Goal: Task Accomplishment & Management: Use online tool/utility

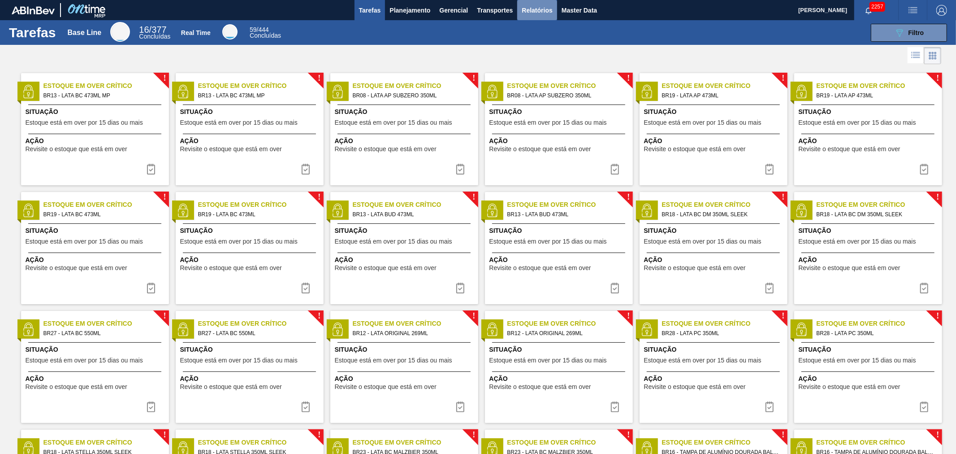
click at [540, 3] on button "Relatórios" at bounding box center [536, 10] width 39 height 20
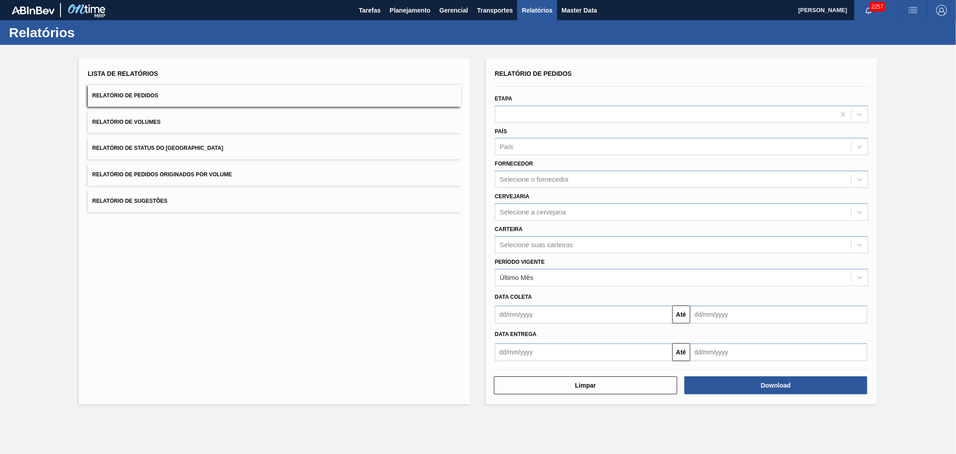
click at [182, 128] on button "Relatório de Volumes" at bounding box center [274, 122] width 373 height 22
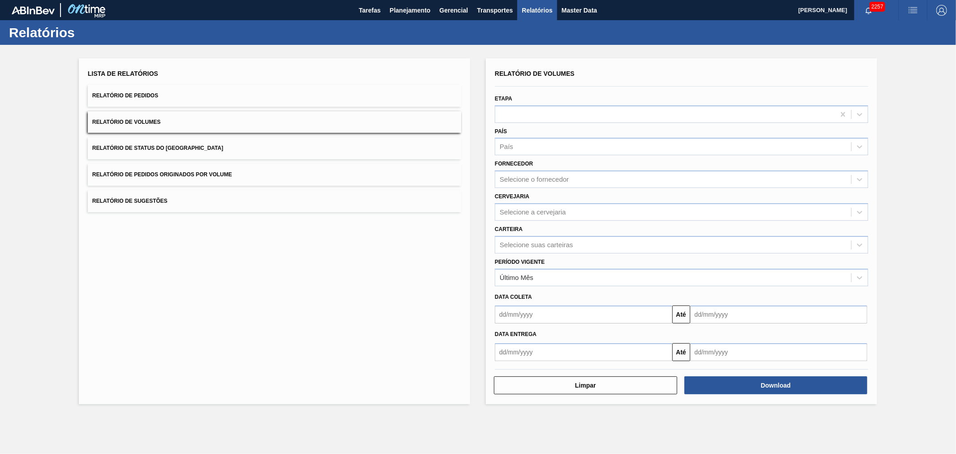
click at [539, 308] on input "text" at bounding box center [583, 314] width 177 height 18
click at [545, 376] on div "8" at bounding box center [549, 379] width 12 height 12
type input "[DATE]"
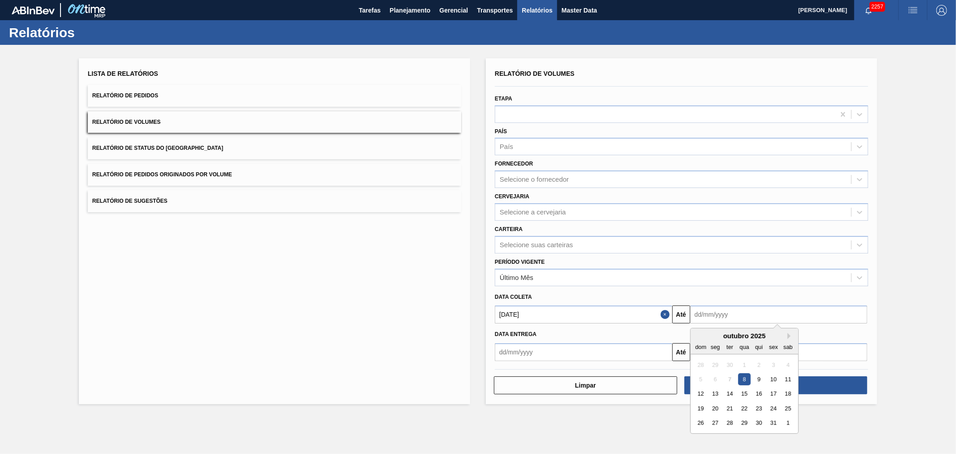
click at [713, 311] on input "text" at bounding box center [778, 314] width 177 height 18
click at [757, 381] on div "9" at bounding box center [759, 379] width 12 height 12
type input "[DATE]"
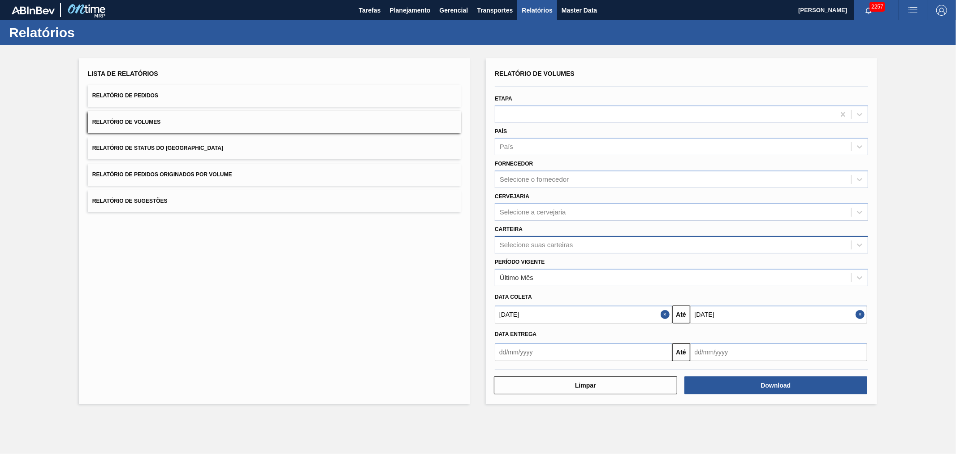
click at [525, 247] on div "Selecione suas carteiras" at bounding box center [673, 244] width 356 height 13
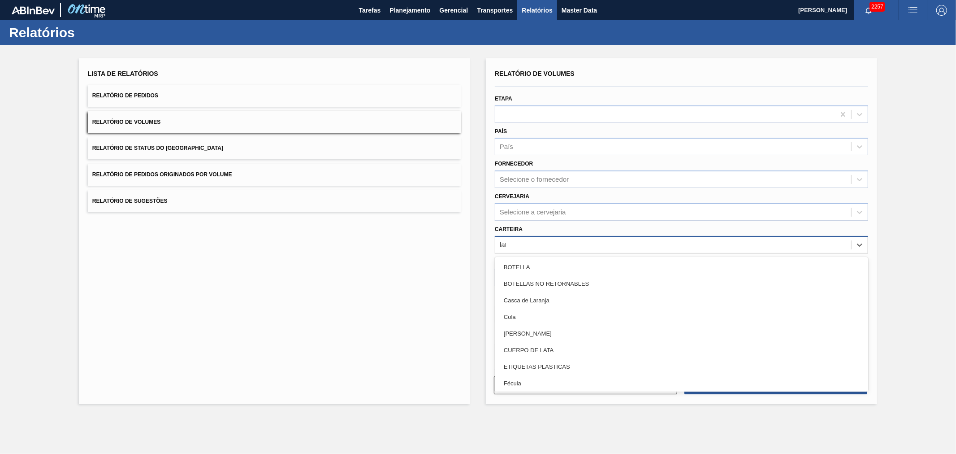
type input "lata"
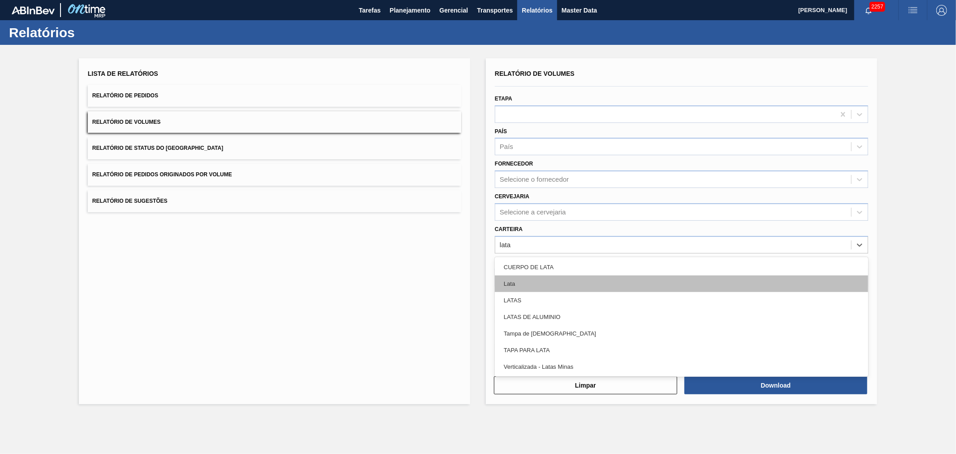
click at [538, 289] on div "Lata" at bounding box center [681, 283] width 373 height 17
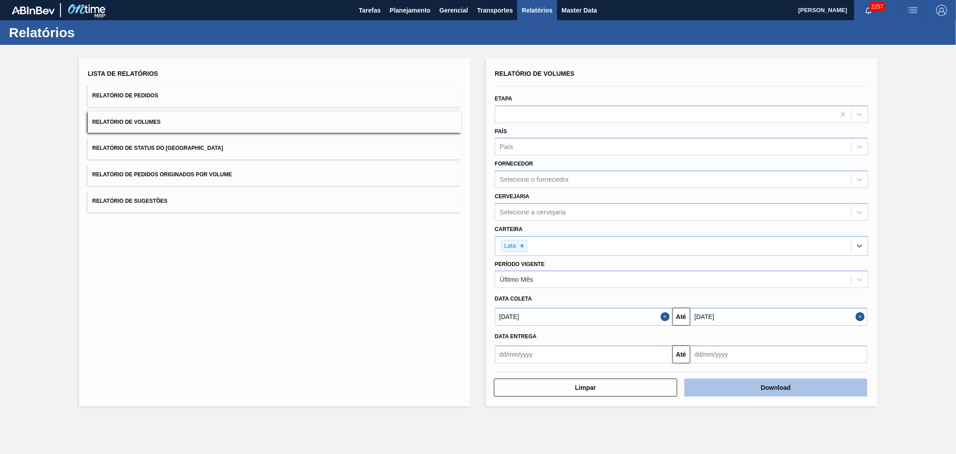
click at [761, 389] on button "Download" at bounding box center [775, 387] width 183 height 18
click at [473, 280] on div "Lista de Relatórios Relatório de Pedidos Relatório de Volumes Relatório de Stat…" at bounding box center [478, 231] width 956 height 372
click at [116, 92] on span "Relatório de Pedidos" at bounding box center [125, 95] width 66 height 6
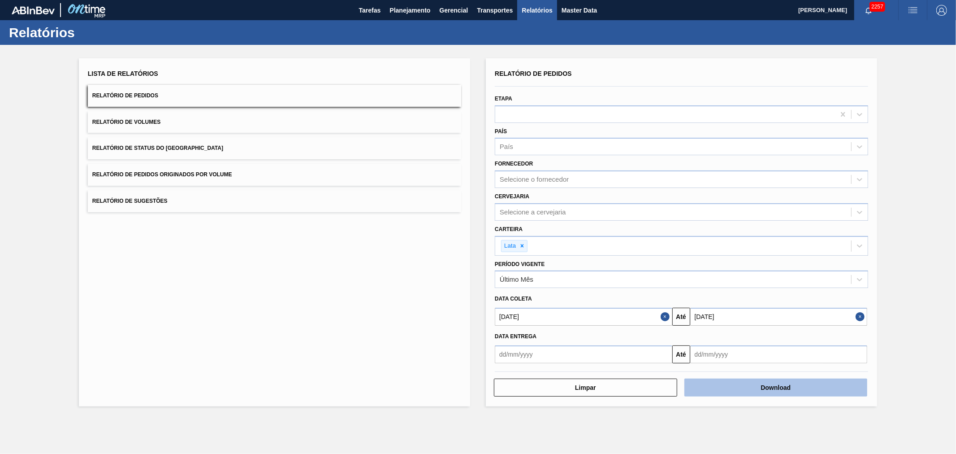
click at [797, 390] on button "Download" at bounding box center [775, 387] width 183 height 18
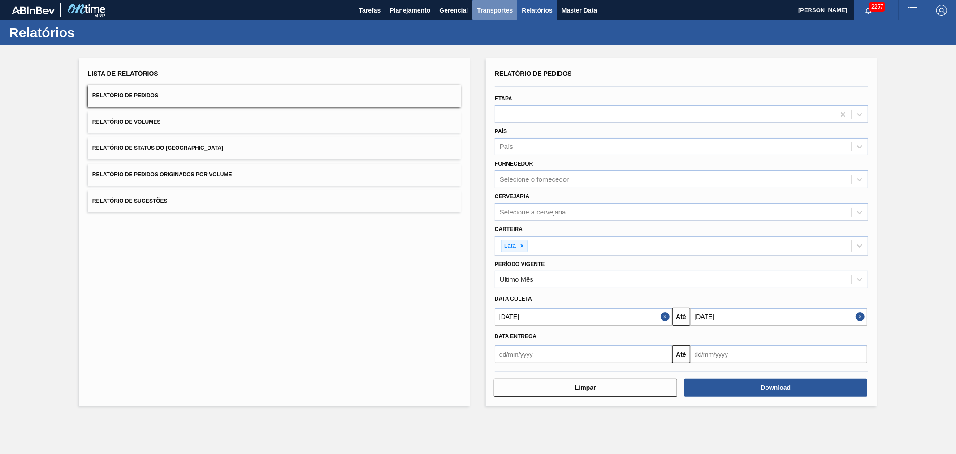
click at [503, 10] on span "Transportes" at bounding box center [495, 10] width 36 height 11
click at [452, 13] on div at bounding box center [478, 227] width 956 height 454
click at [454, 12] on span "Gerencial" at bounding box center [454, 10] width 29 height 11
click at [496, 14] on div at bounding box center [478, 227] width 956 height 454
click at [496, 0] on body "Tarefas Planejamento Gerencial Transportes Relatórios Master Data Alisson R Da …" at bounding box center [478, 0] width 956 height 0
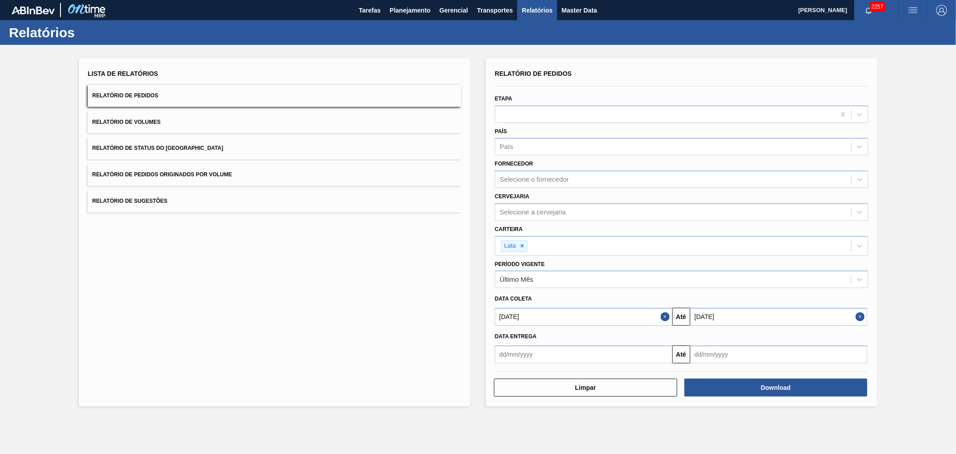
click at [496, 14] on span "Transportes" at bounding box center [495, 10] width 36 height 11
click at [499, 30] on li "Composição de Carga" at bounding box center [494, 30] width 73 height 14
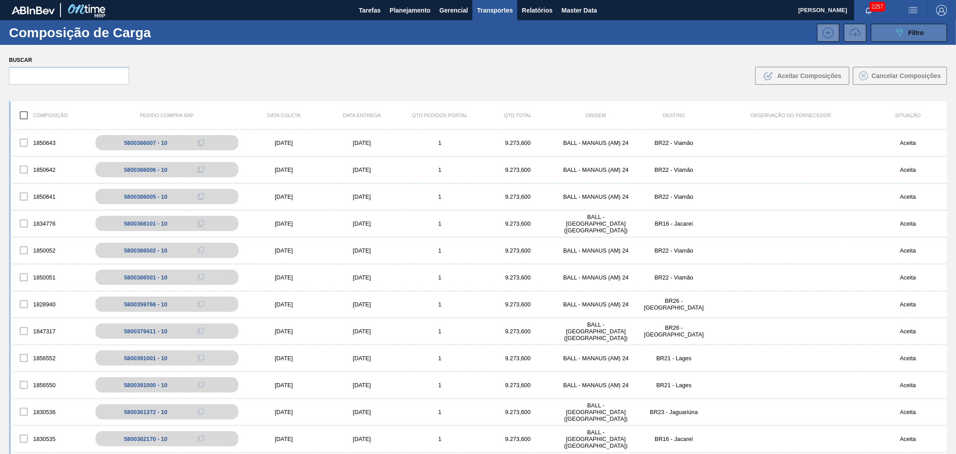
click at [921, 41] on button "089F7B8B-B2A5-4AFE-B5C0-19BA573D28AC Filtro" at bounding box center [909, 33] width 76 height 18
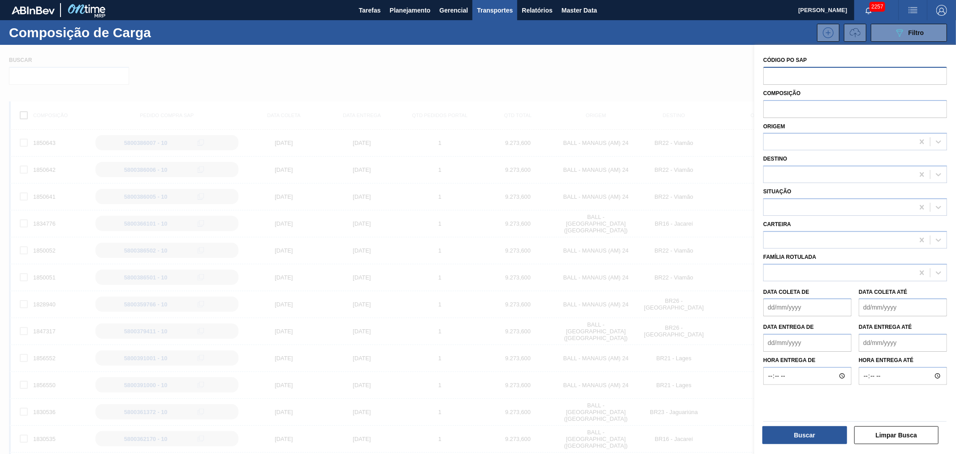
click at [808, 74] on input "text" at bounding box center [855, 75] width 184 height 17
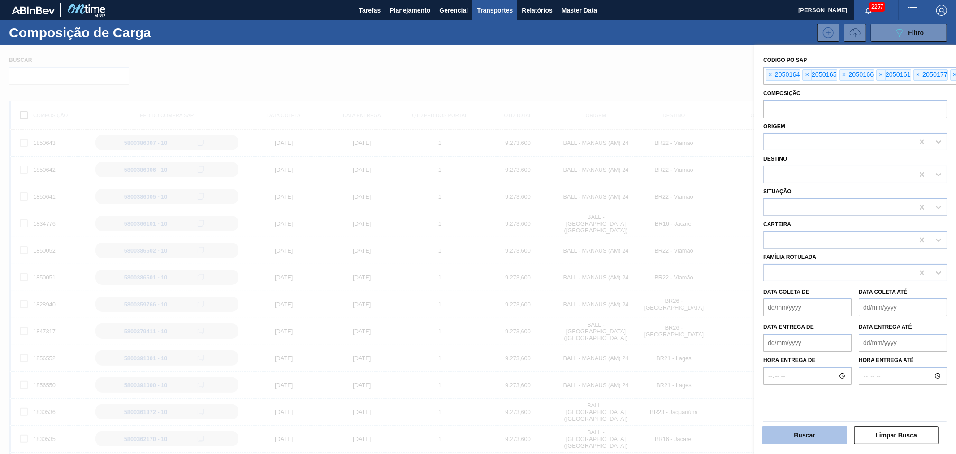
click at [815, 439] on button "Buscar" at bounding box center [804, 435] width 85 height 18
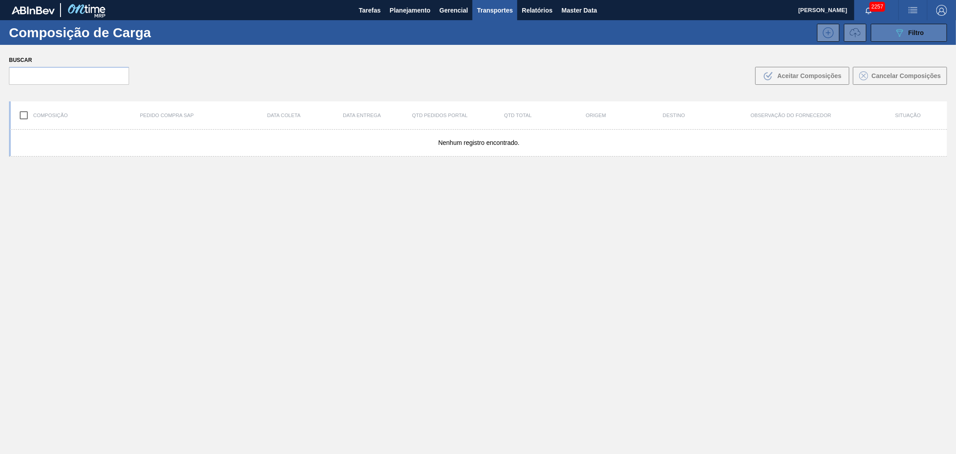
click at [913, 36] on div "089F7B8B-B2A5-4AFE-B5C0-19BA573D28AC Filtro" at bounding box center [909, 32] width 30 height 11
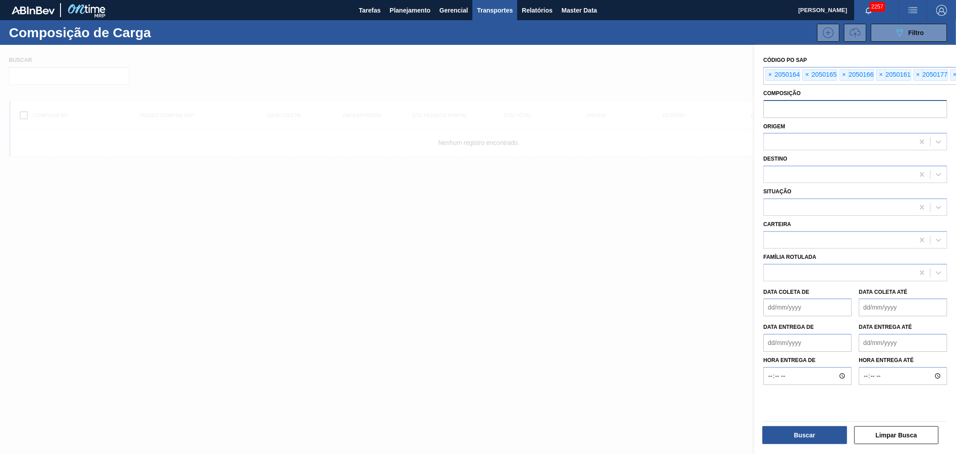
click at [794, 106] on input "text" at bounding box center [855, 108] width 184 height 17
click at [769, 77] on span "×" at bounding box center [770, 74] width 9 height 11
click at [769, 77] on span "×" at bounding box center [769, 74] width 9 height 11
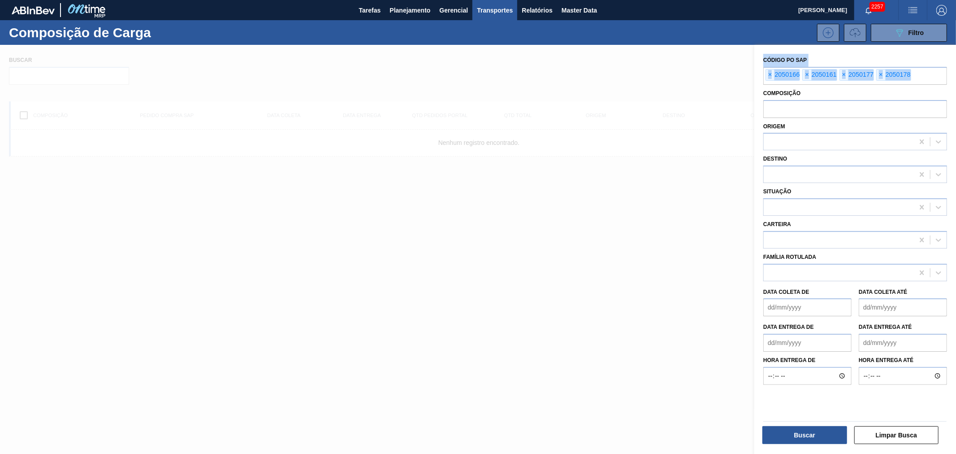
click at [769, 77] on span "×" at bounding box center [770, 74] width 9 height 11
click at [769, 77] on input "text" at bounding box center [855, 75] width 184 height 17
click at [810, 111] on input "text" at bounding box center [855, 108] width 184 height 17
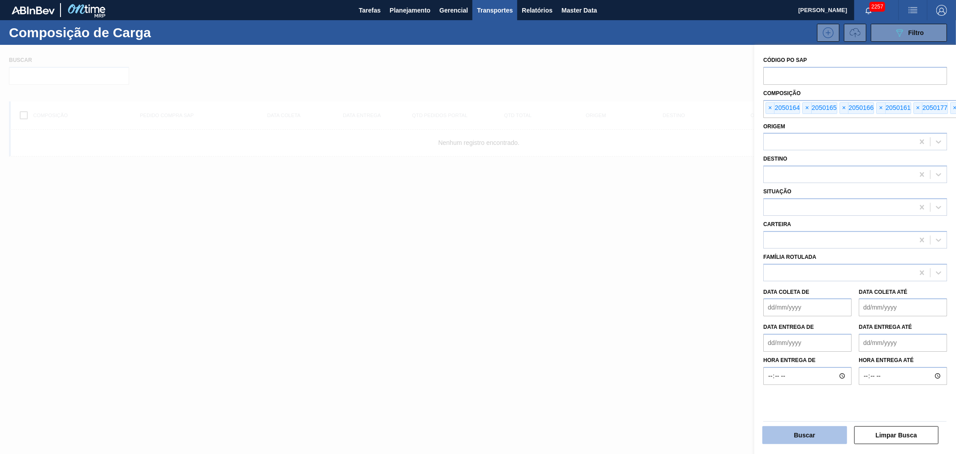
click at [828, 433] on button "Buscar" at bounding box center [804, 435] width 85 height 18
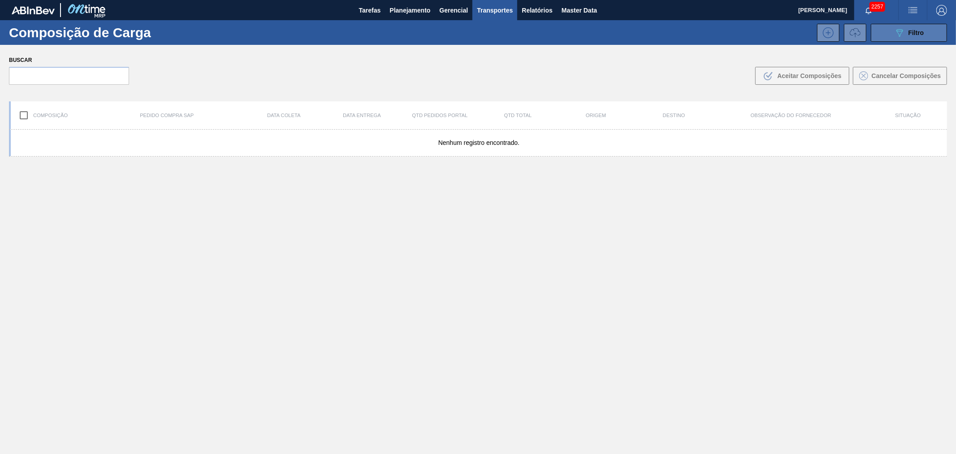
click at [905, 30] on div "089F7B8B-B2A5-4AFE-B5C0-19BA573D28AC Filtro" at bounding box center [909, 32] width 30 height 11
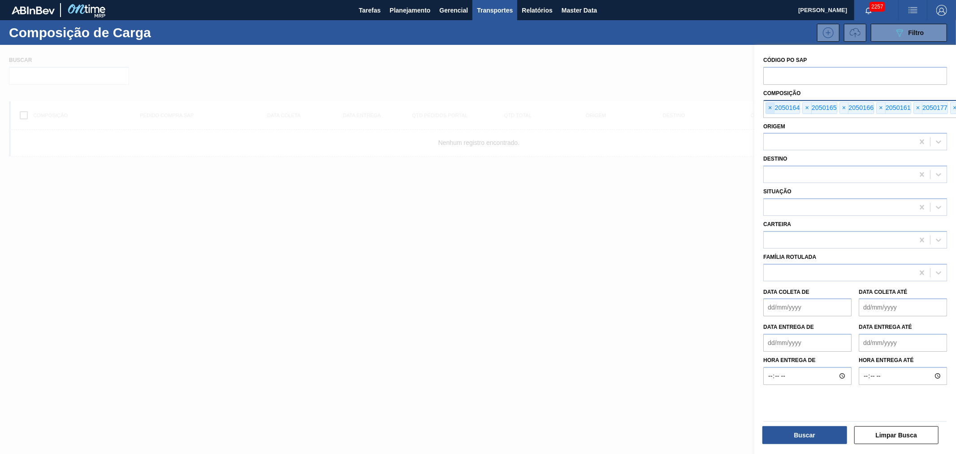
click at [770, 109] on span "×" at bounding box center [770, 108] width 9 height 11
click at [770, 109] on span "×" at bounding box center [769, 108] width 9 height 11
click at [770, 109] on span "×" at bounding box center [770, 108] width 9 height 11
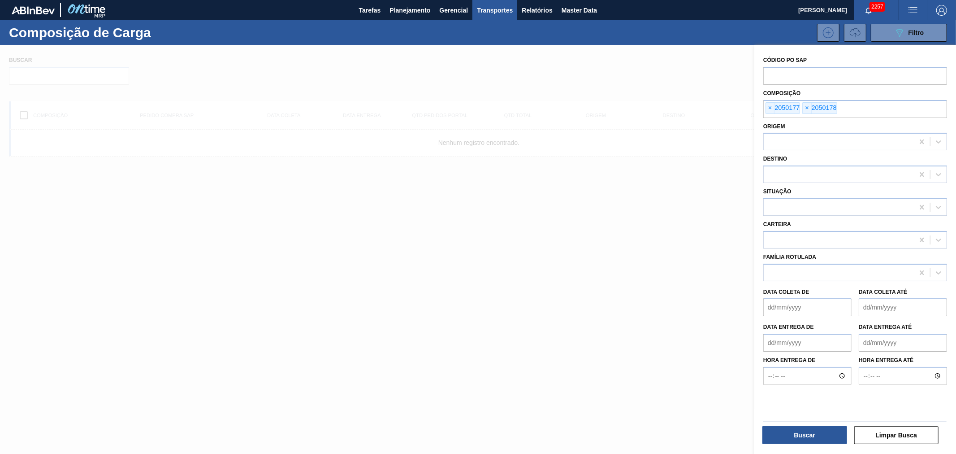
click at [770, 109] on span "×" at bounding box center [770, 108] width 9 height 11
click at [821, 444] on div "Buscar" at bounding box center [806, 435] width 92 height 20
click at [798, 432] on button "Buscar" at bounding box center [804, 435] width 85 height 18
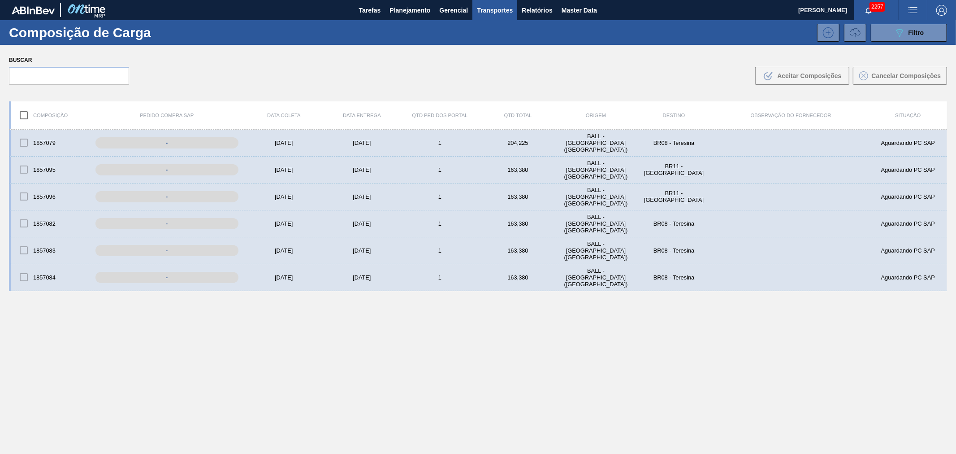
click at [25, 113] on input "checkbox" at bounding box center [23, 115] width 19 height 19
checkbox input "true"
click at [525, 142] on div "204,225" at bounding box center [518, 142] width 78 height 7
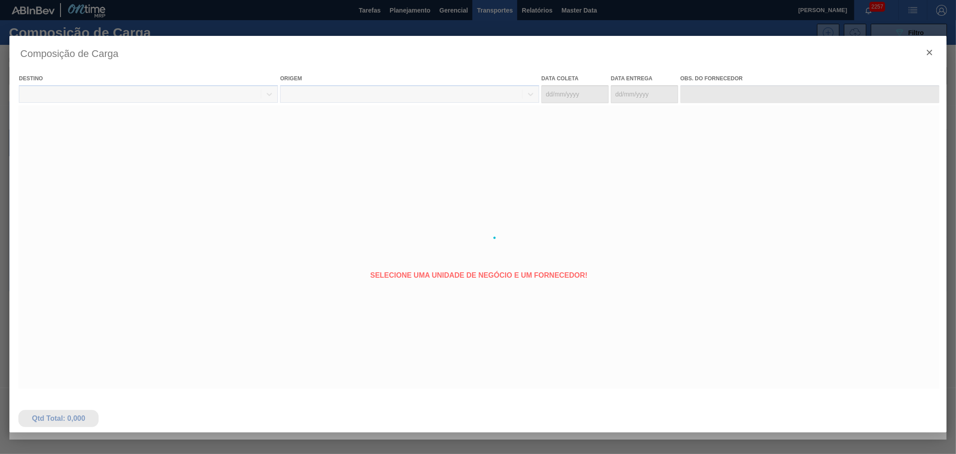
type coleta "[DATE]"
type Entrega "[DATE]"
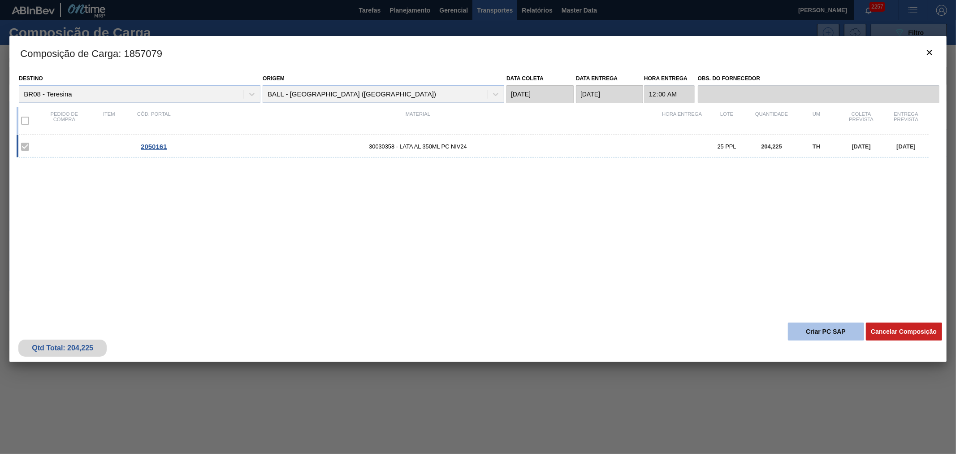
click at [848, 329] on button "Criar PC SAP" at bounding box center [826, 331] width 76 height 18
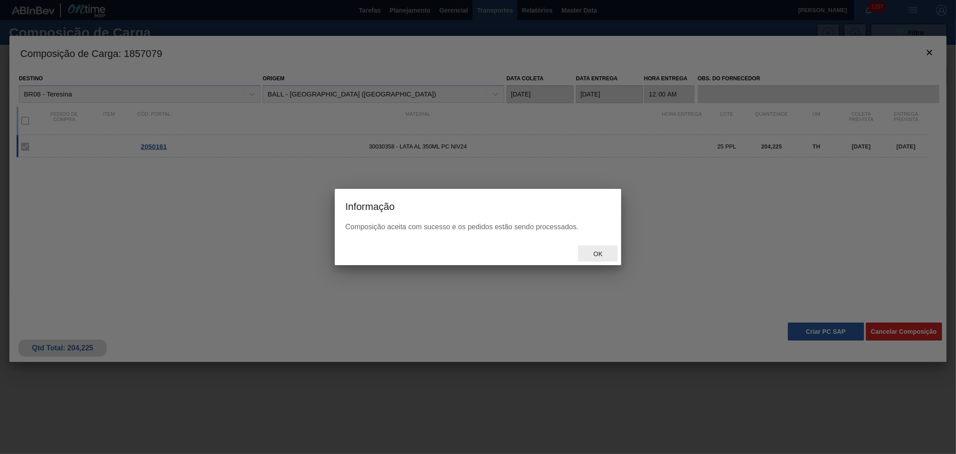
click at [601, 251] on span "Ok" at bounding box center [597, 253] width 23 height 7
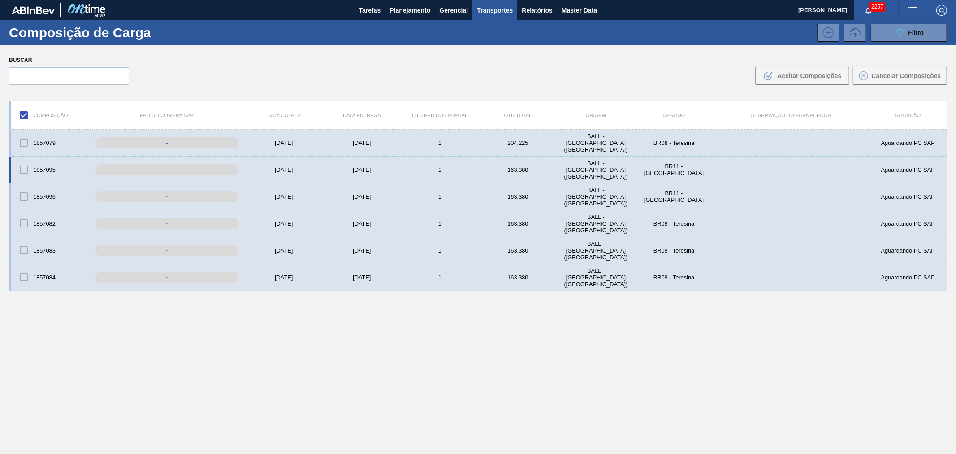
click at [363, 168] on div "[DATE]" at bounding box center [362, 169] width 78 height 7
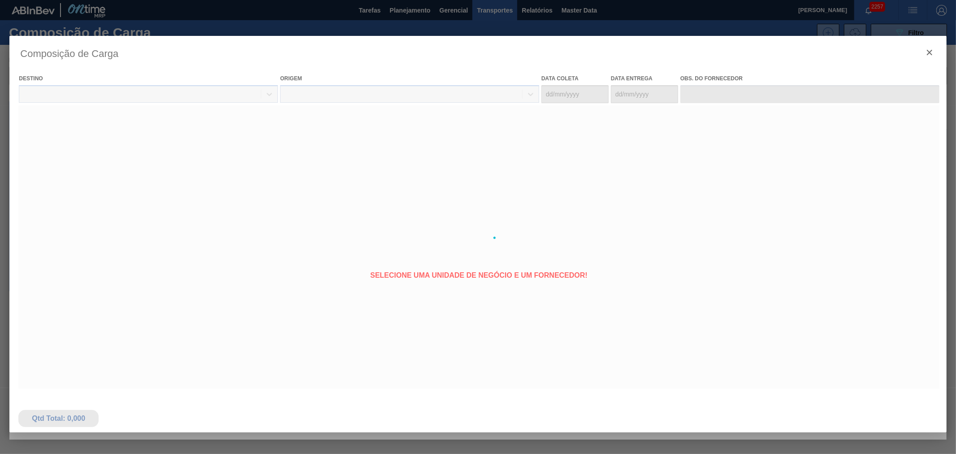
type coleta "[DATE]"
type Entrega "[DATE]"
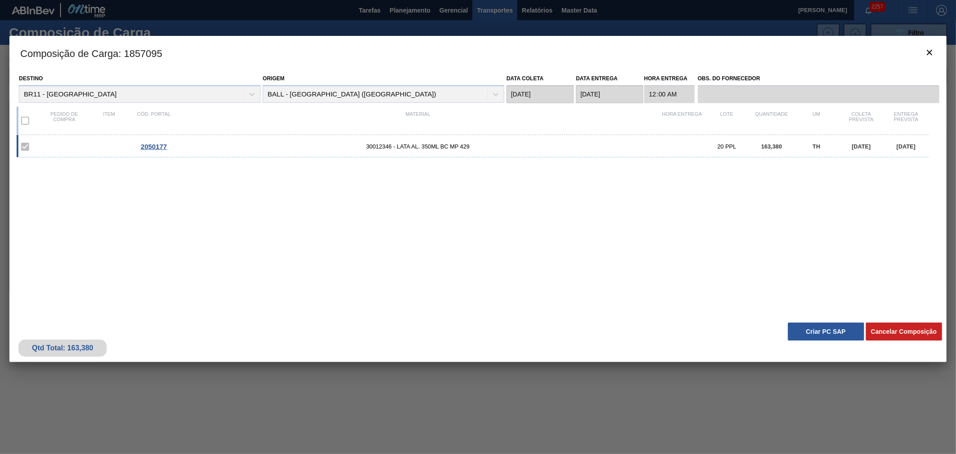
click at [821, 321] on div "Qtd Total: 163,380 Cancelar Composição Criar PC SAP" at bounding box center [477, 340] width 937 height 44
click at [814, 331] on button "Criar PC SAP" at bounding box center [826, 331] width 76 height 18
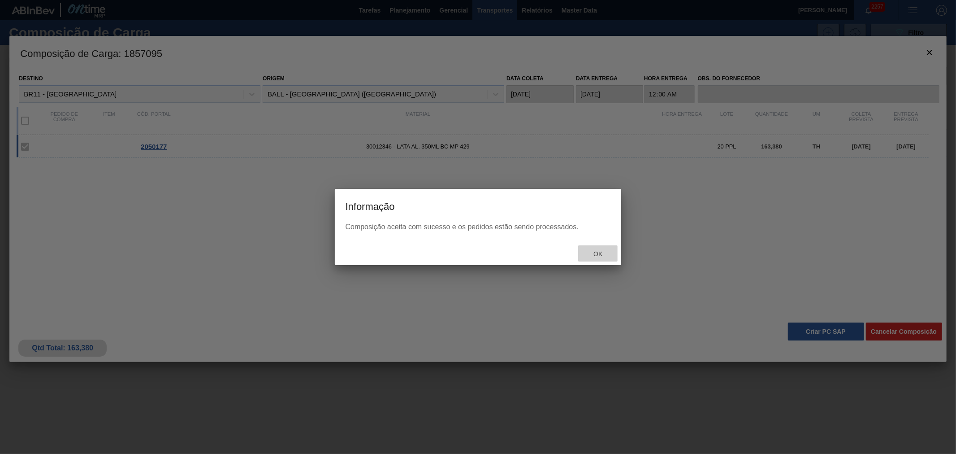
click at [599, 259] on div "Ok" at bounding box center [597, 253] width 39 height 17
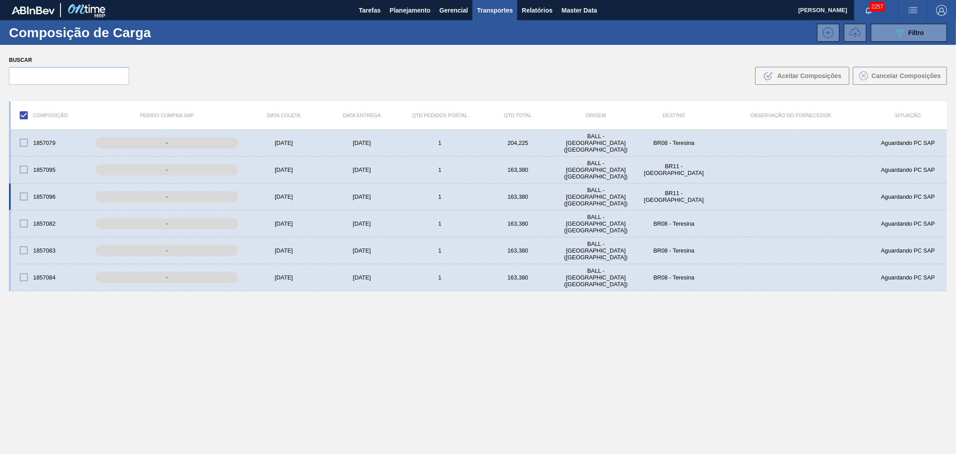
click at [533, 197] on div "163,380" at bounding box center [518, 196] width 78 height 7
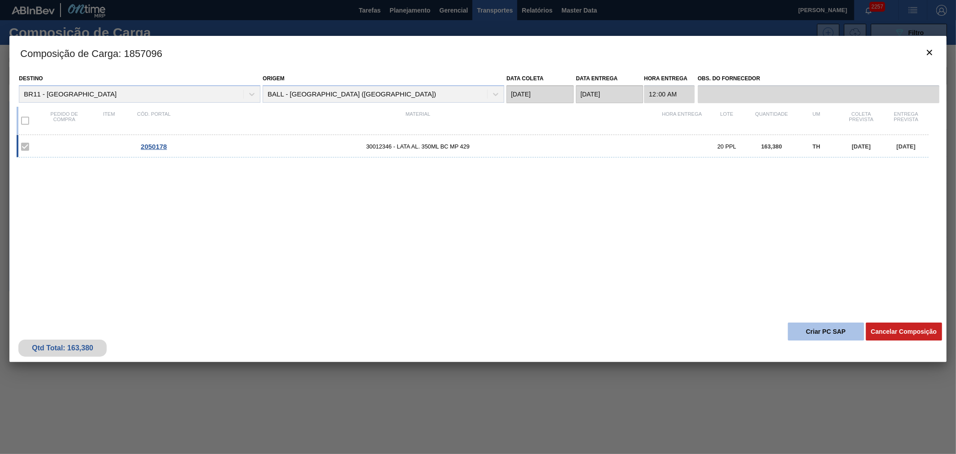
click at [818, 335] on button "Criar PC SAP" at bounding box center [826, 331] width 76 height 18
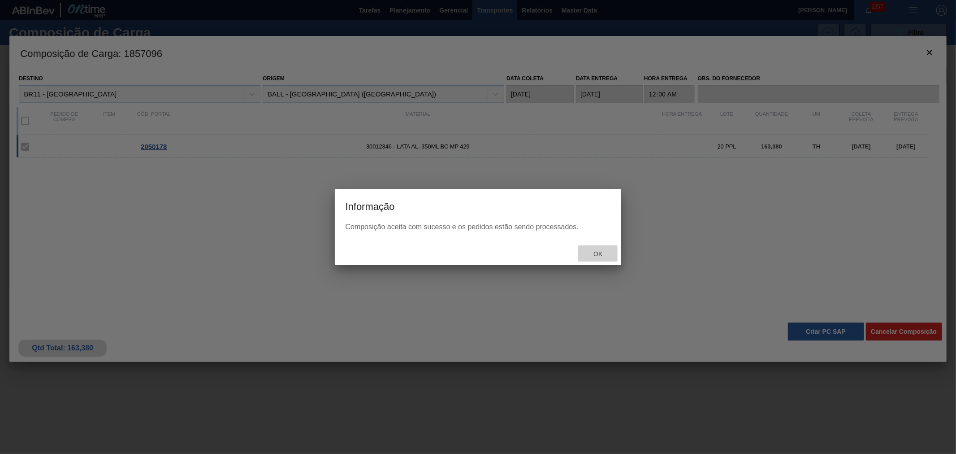
click at [597, 254] on span "Ok" at bounding box center [597, 253] width 23 height 7
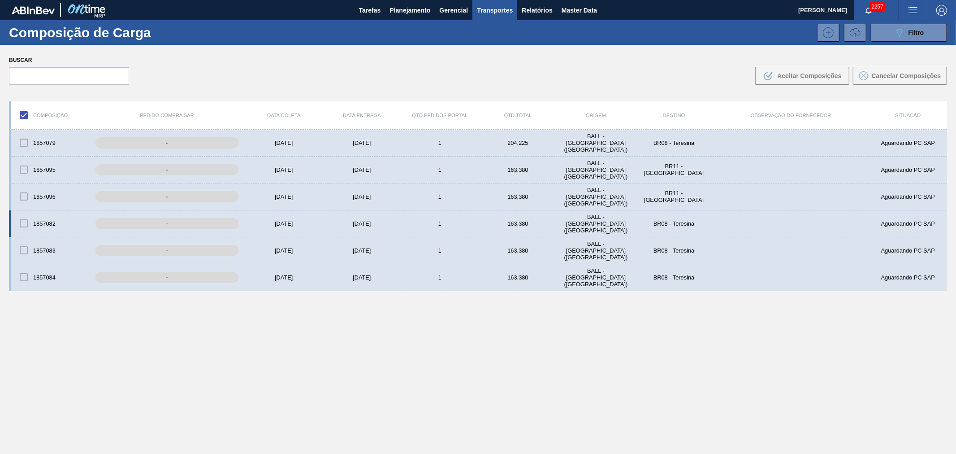
click at [525, 225] on div "163,380" at bounding box center [518, 223] width 78 height 7
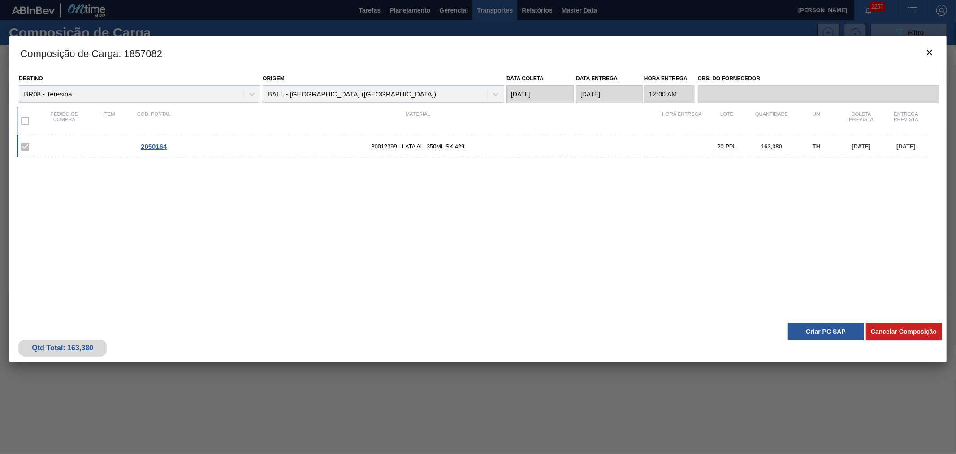
click at [807, 319] on div "Qtd Total: 163,380 Cancelar Composição Criar PC SAP" at bounding box center [477, 340] width 937 height 44
click at [809, 325] on button "Criar PC SAP" at bounding box center [826, 331] width 76 height 18
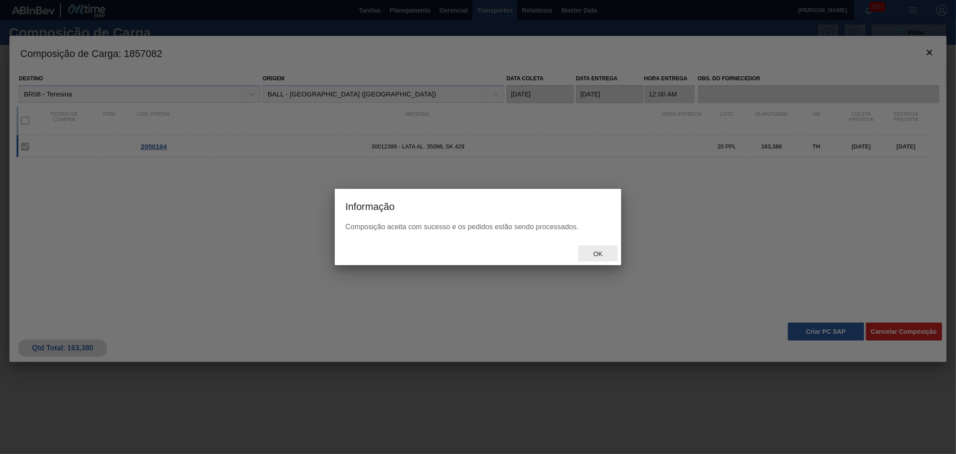
click at [595, 250] on span "Ok" at bounding box center [597, 253] width 23 height 7
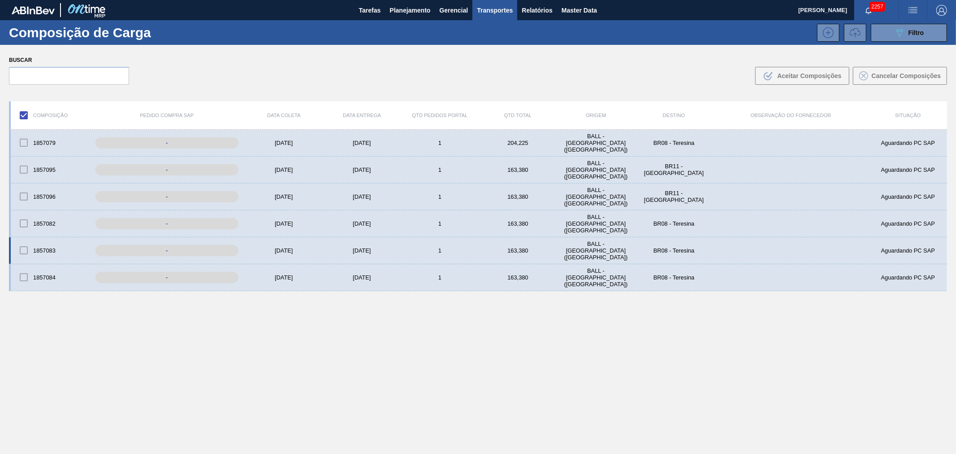
click at [445, 244] on div "1857083 - [DATE] [DATE] 1 163,380 BALL - [GEOGRAPHIC_DATA] ([GEOGRAPHIC_DATA]) …" at bounding box center [478, 250] width 938 height 27
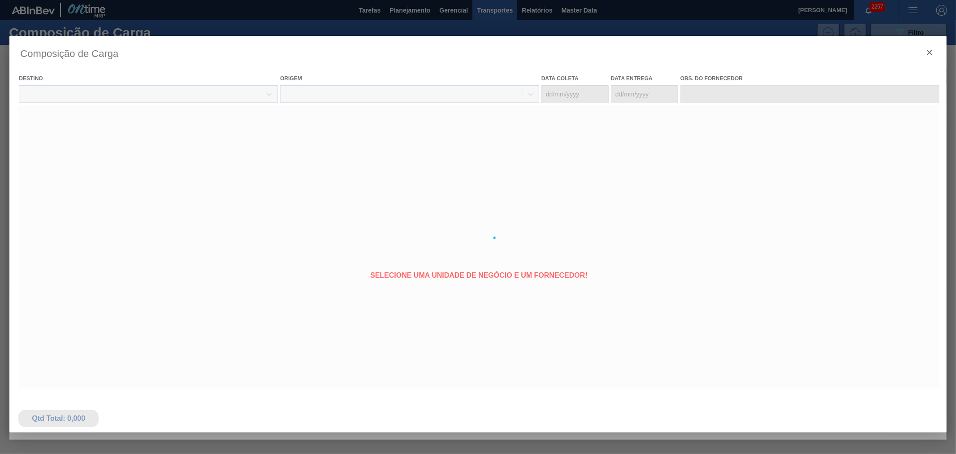
type coleta "[DATE]"
type Entrega "[DATE]"
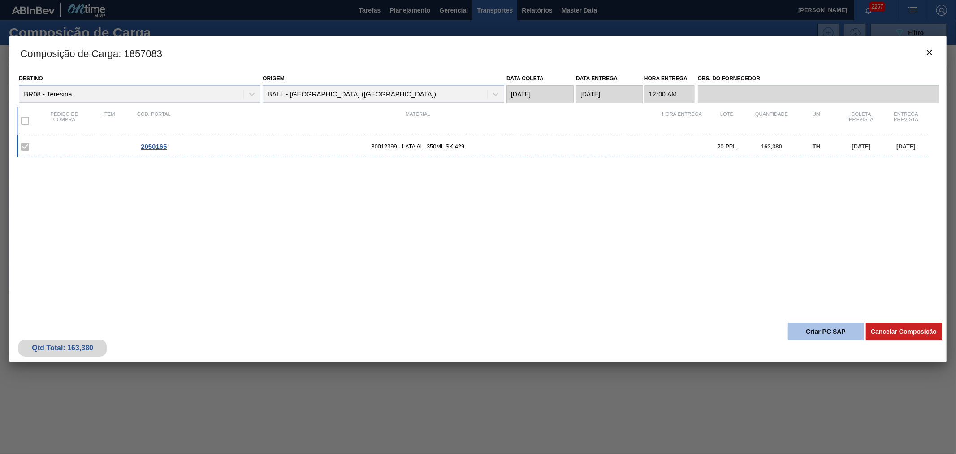
click at [816, 329] on button "Criar PC SAP" at bounding box center [826, 331] width 76 height 18
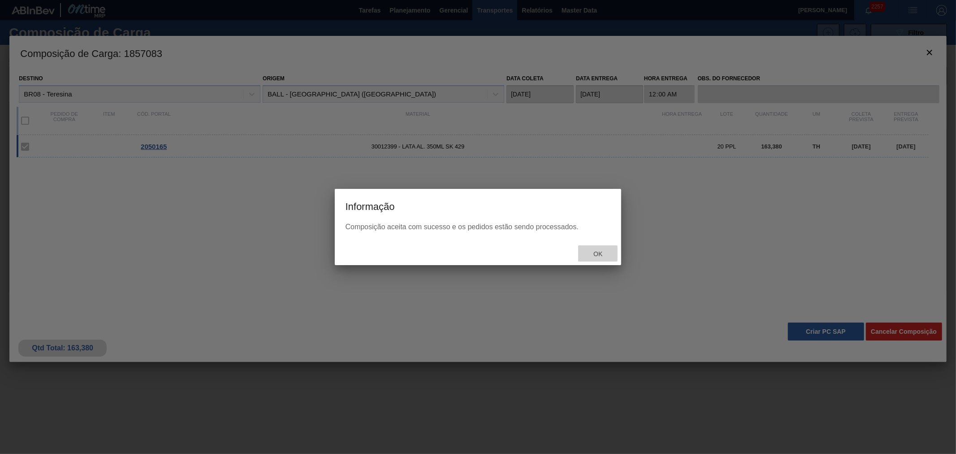
click at [612, 256] on div "Ok" at bounding box center [597, 253] width 39 height 17
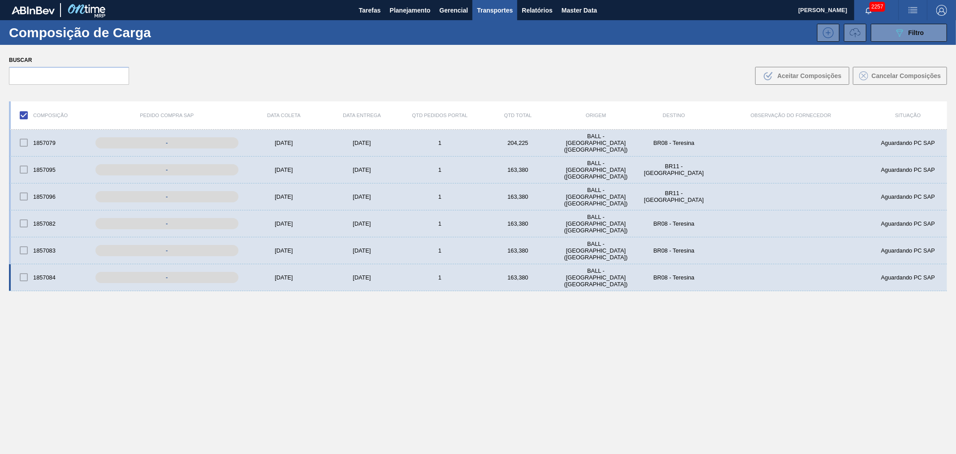
click at [514, 281] on div "1857084 - [DATE] [DATE] 1 163,380 BALL - [GEOGRAPHIC_DATA] ([GEOGRAPHIC_DATA]) …" at bounding box center [478, 277] width 938 height 27
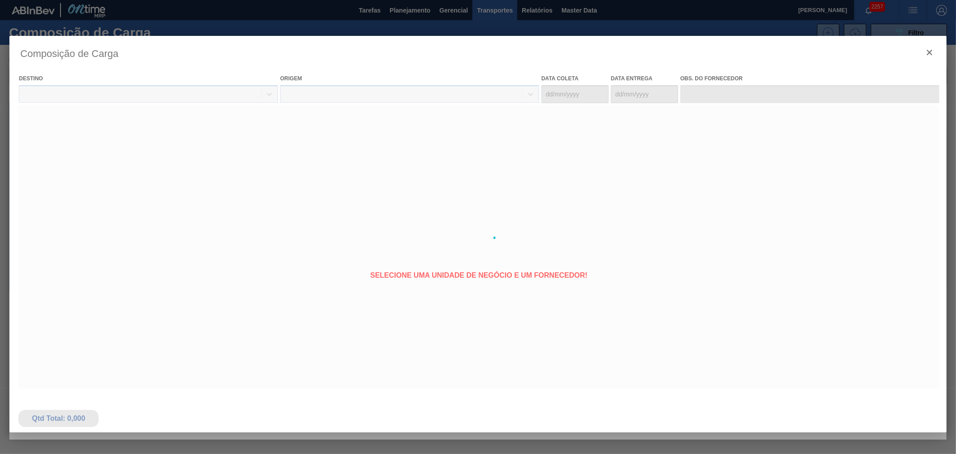
type coleta "[DATE]"
type Entrega "[DATE]"
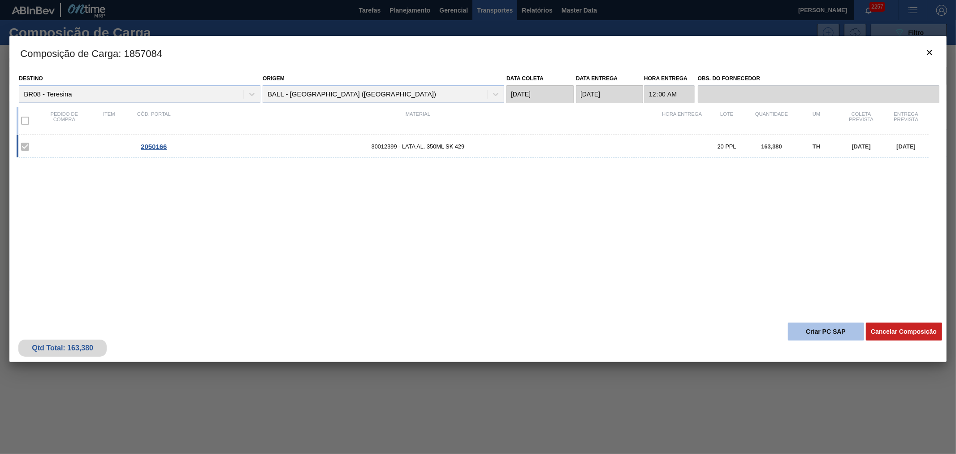
click at [809, 337] on button "Criar PC SAP" at bounding box center [826, 331] width 76 height 18
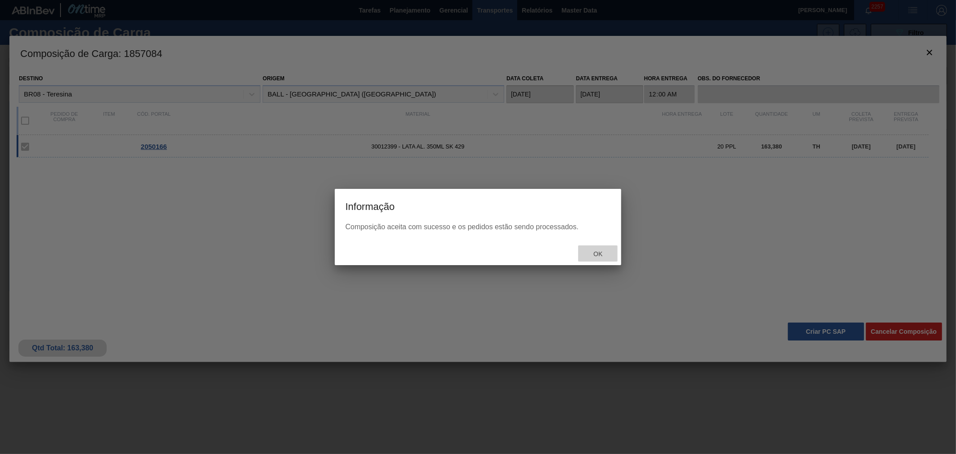
click at [588, 254] on span "Ok" at bounding box center [597, 253] width 23 height 7
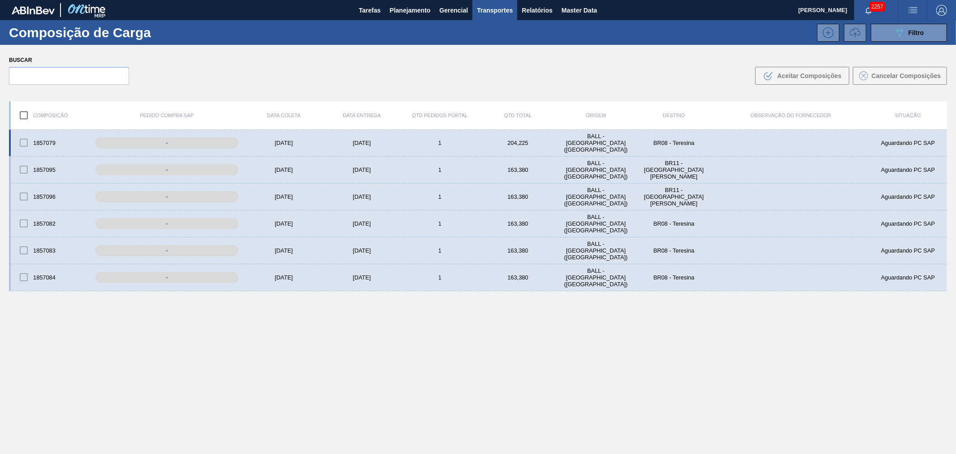
click at [299, 140] on div "[DATE]" at bounding box center [284, 142] width 78 height 7
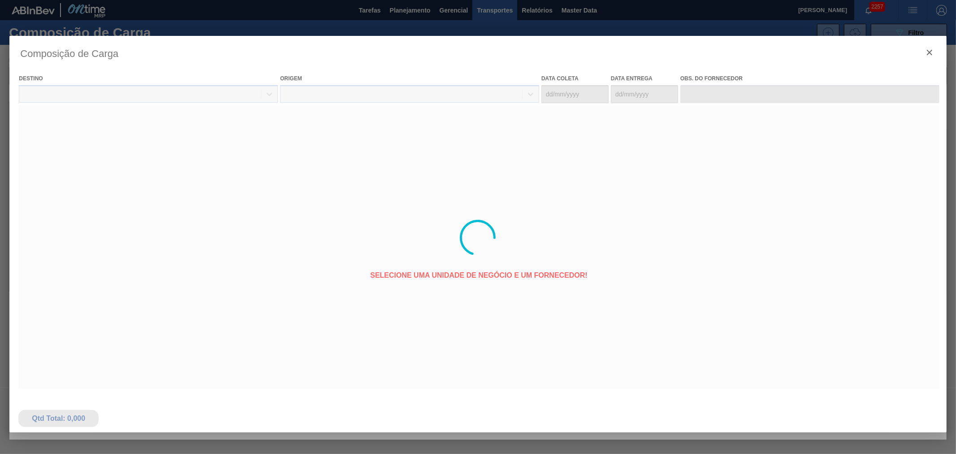
type coleta "[DATE]"
type Entrega "[DATE]"
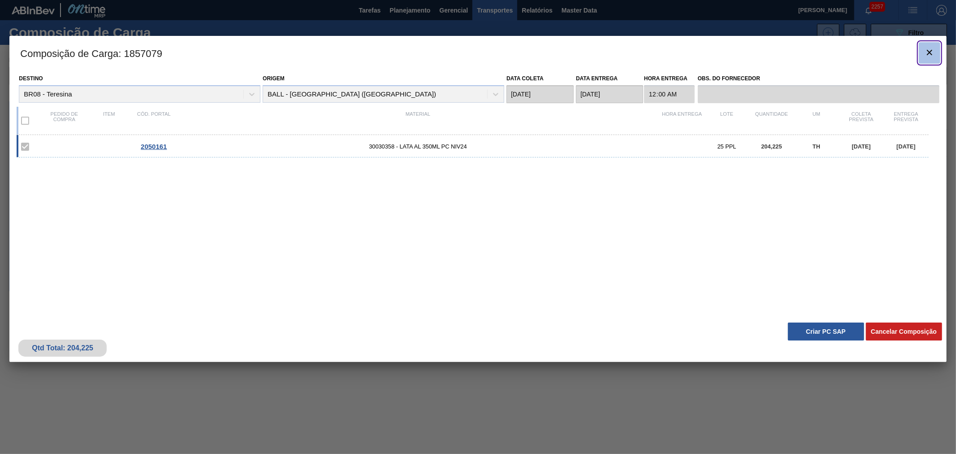
click at [932, 54] on icon "botão de ícone" at bounding box center [929, 52] width 11 height 11
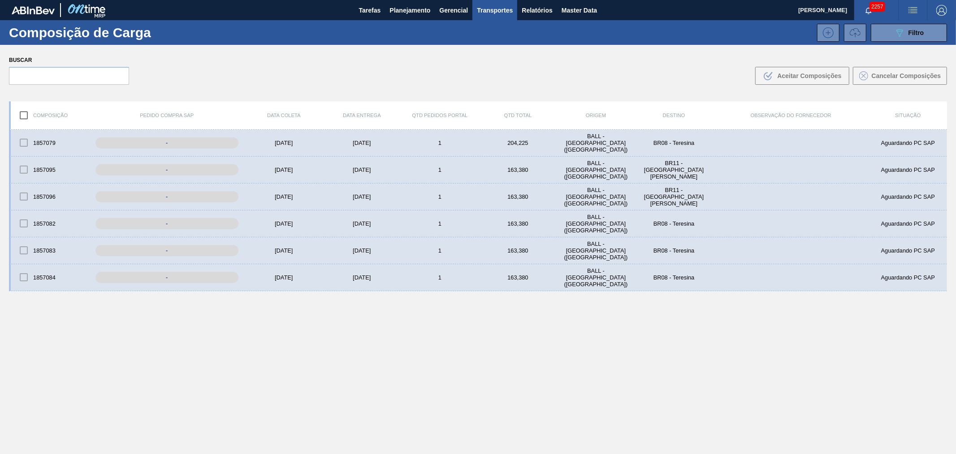
click at [548, 65] on div "Buscar .b{fill:var(--color-action-default)} Aceitar Composições Cancelar Compos…" at bounding box center [478, 69] width 956 height 49
click at [389, 3] on button "Planejamento" at bounding box center [410, 10] width 50 height 20
